Goal: Find specific page/section: Find specific page/section

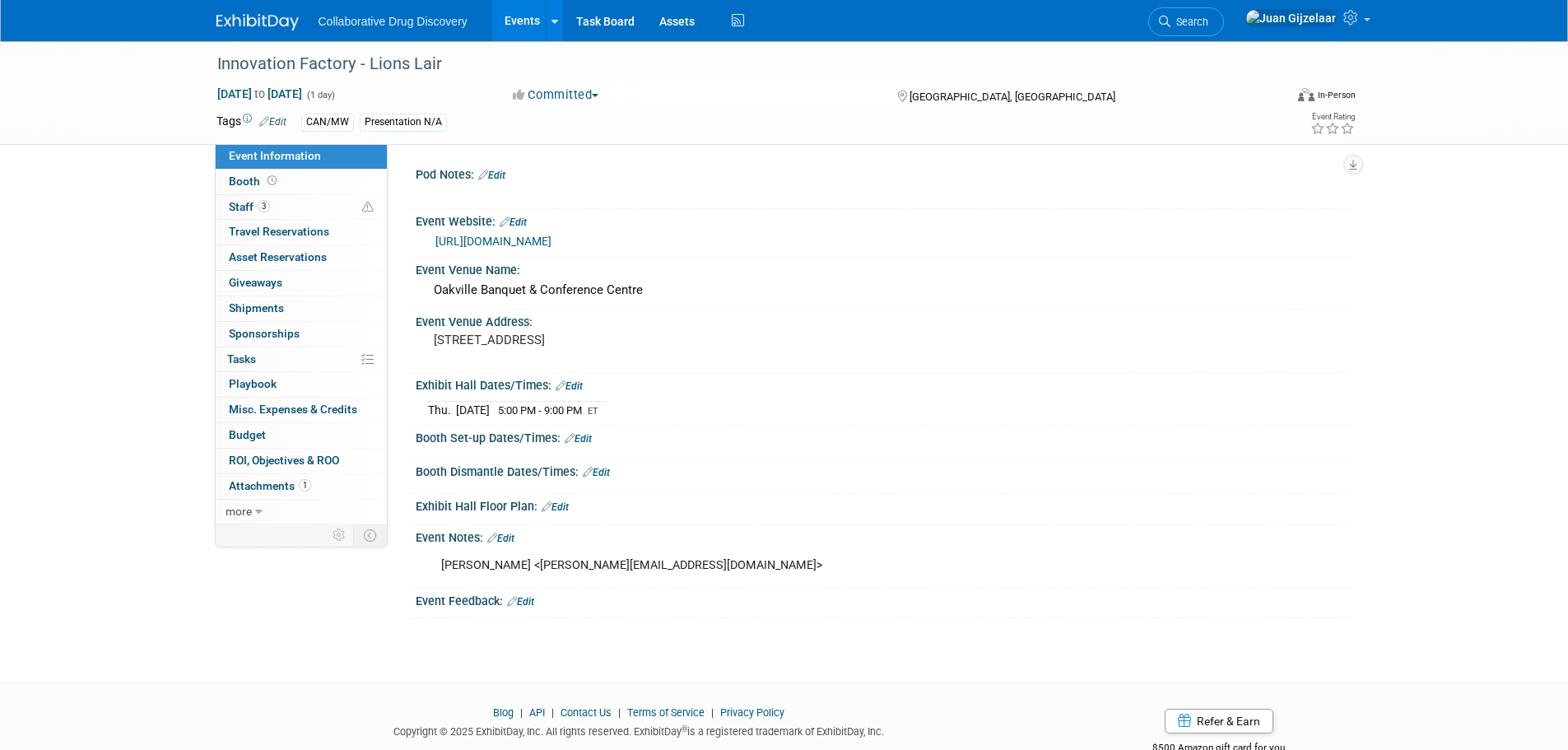
click at [256, 27] on img at bounding box center [257, 23] width 82 height 17
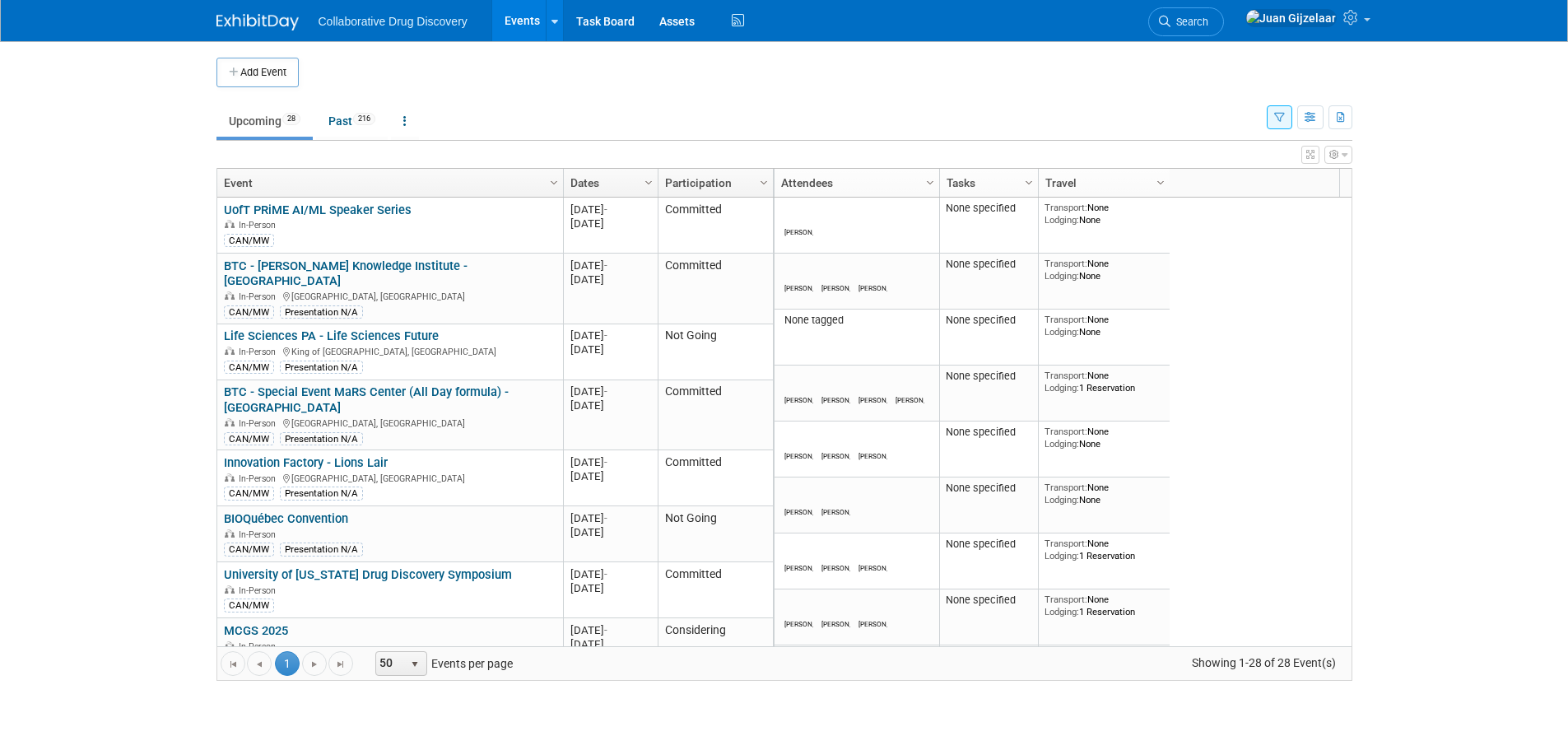
click at [1271, 118] on button "button" at bounding box center [1279, 117] width 25 height 23
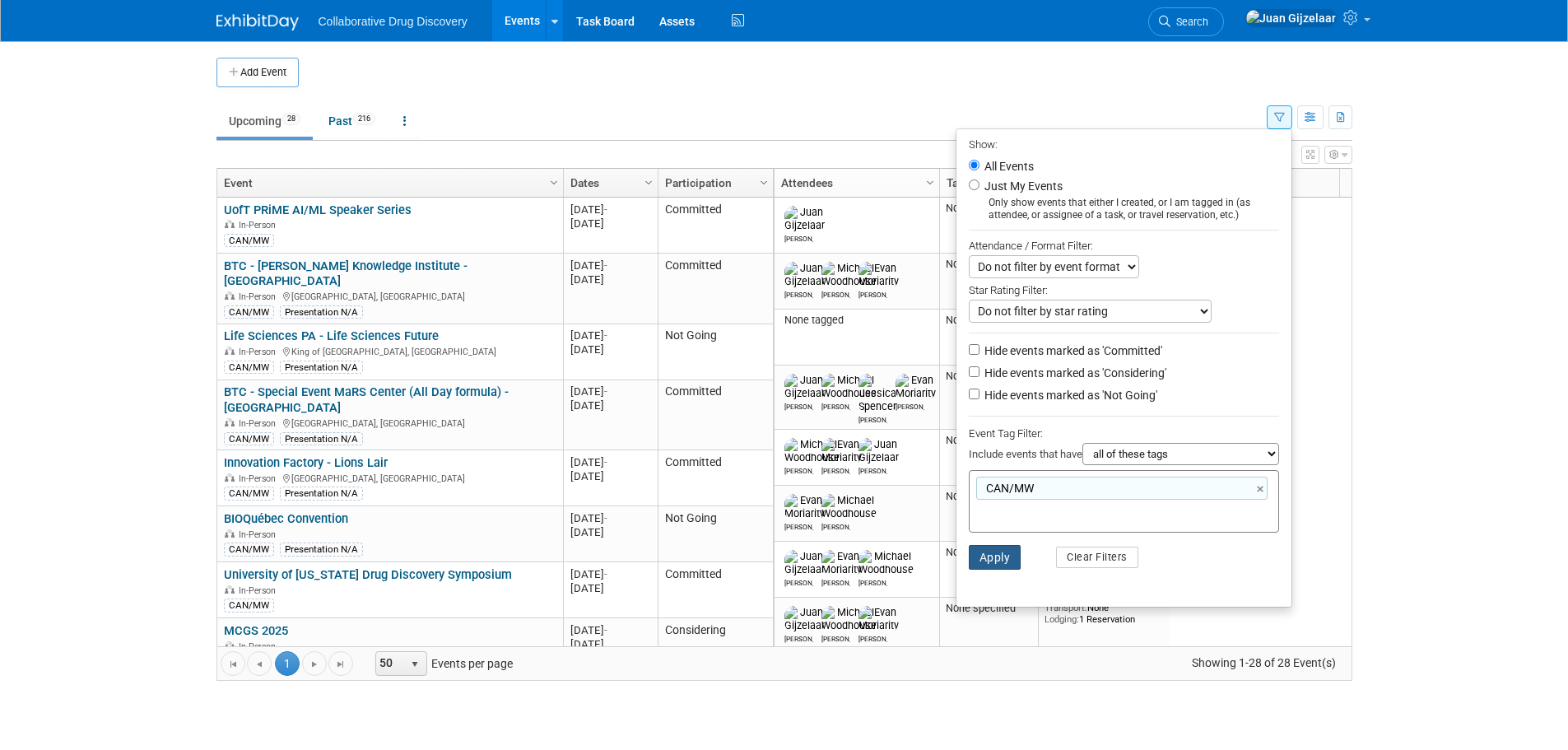
click at [1002, 566] on button "Apply" at bounding box center [994, 556] width 53 height 24
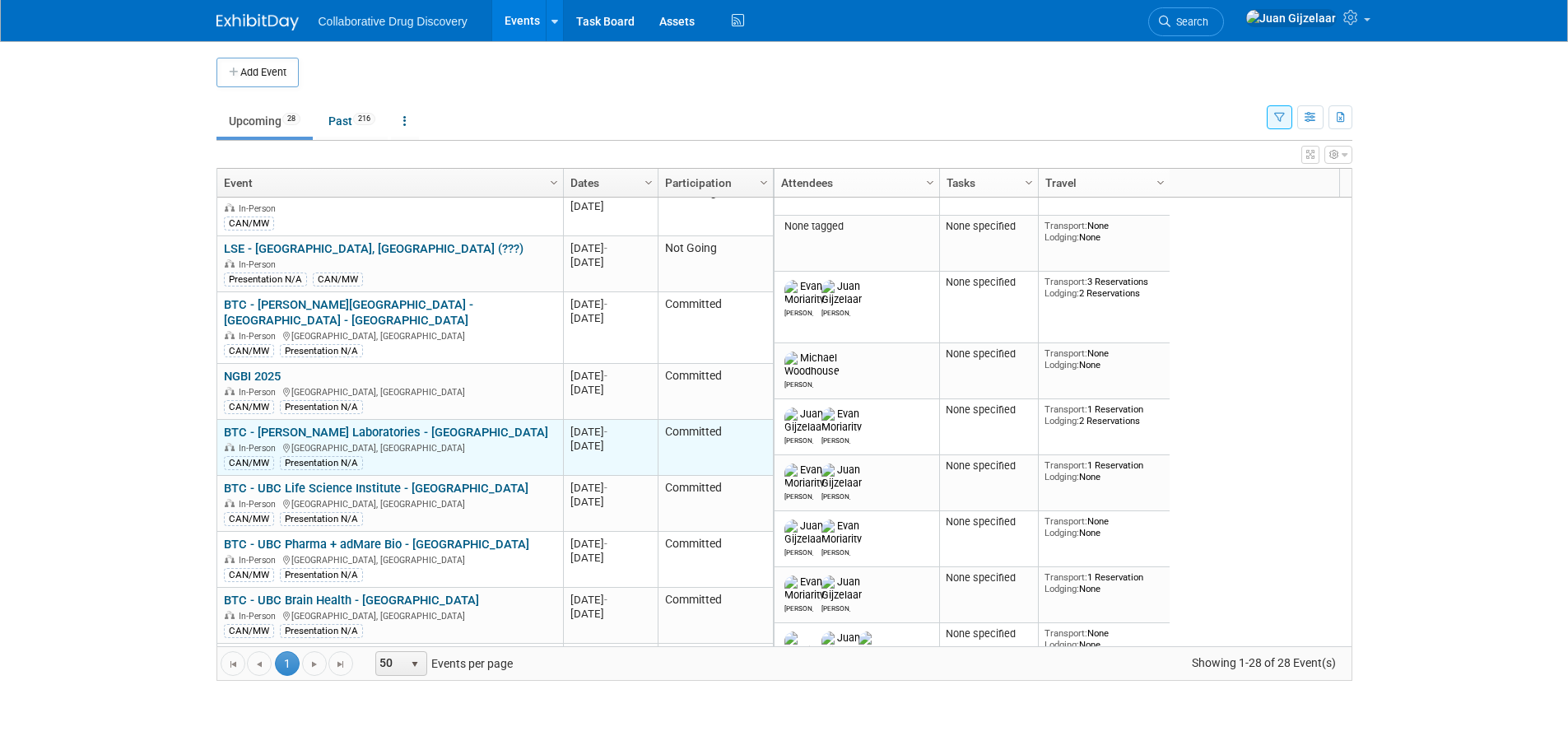
scroll to position [592, 0]
